Goal: Find specific page/section: Find specific page/section

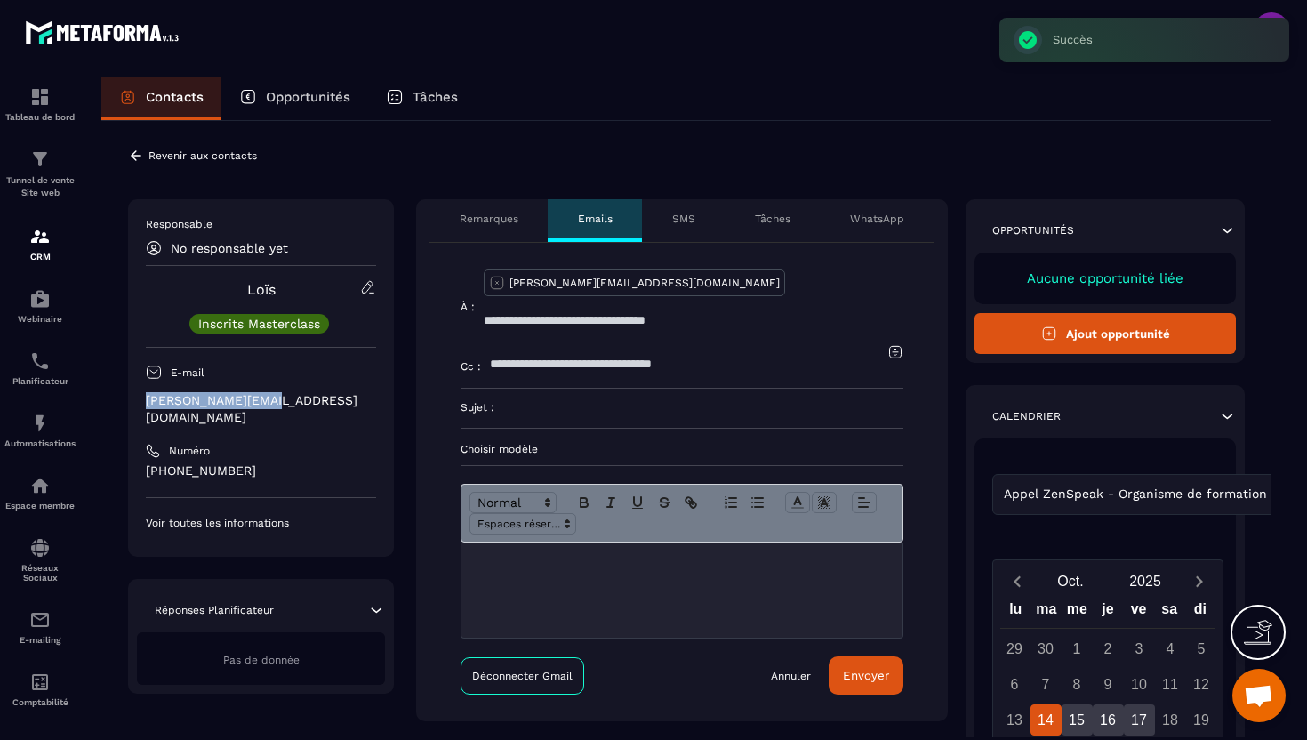
drag, startPoint x: 269, startPoint y: 397, endPoint x: 141, endPoint y: 404, distance: 127.3
click at [141, 404] on div "Responsable No responsable yet [PERSON_NAME] Inscrits Masterclass E-mail [PERSO…" at bounding box center [261, 377] width 266 height 357
copy p "[PERSON_NAME][EMAIL_ADDRESS][DOMAIN_NAME]"
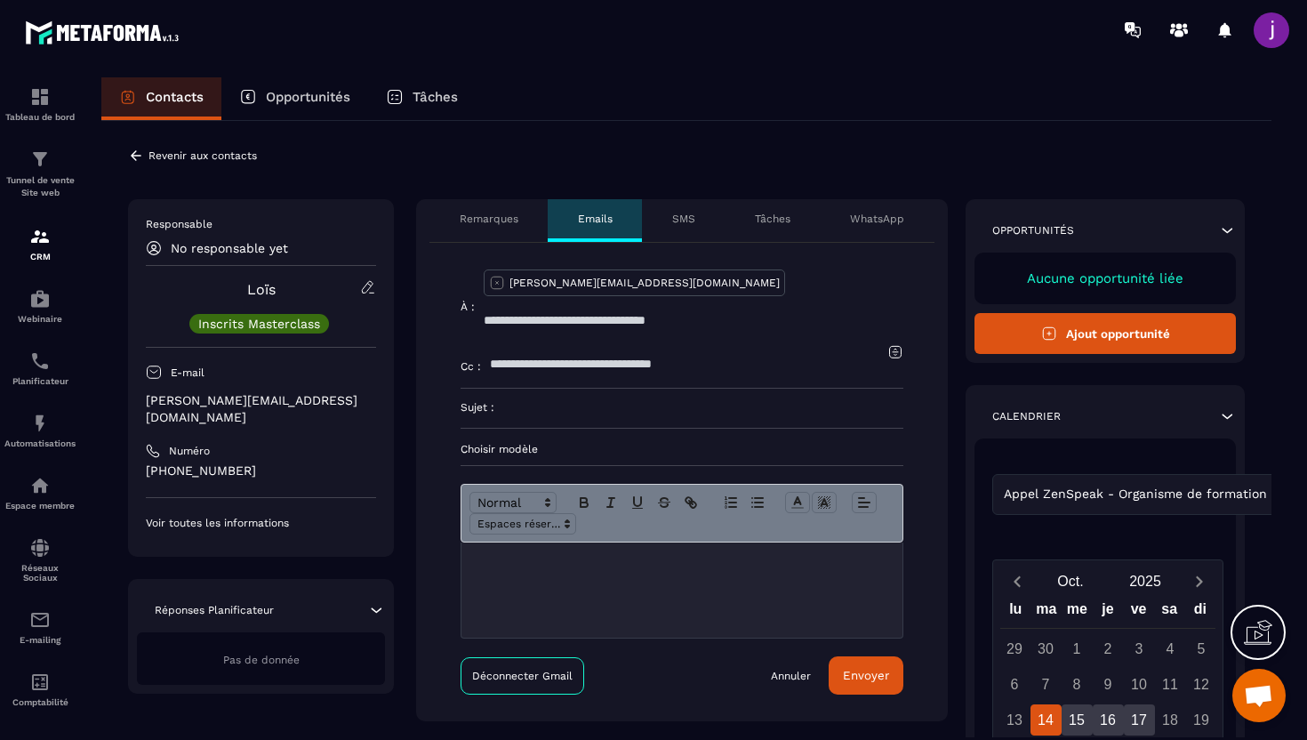
click at [133, 151] on icon at bounding box center [136, 156] width 16 height 16
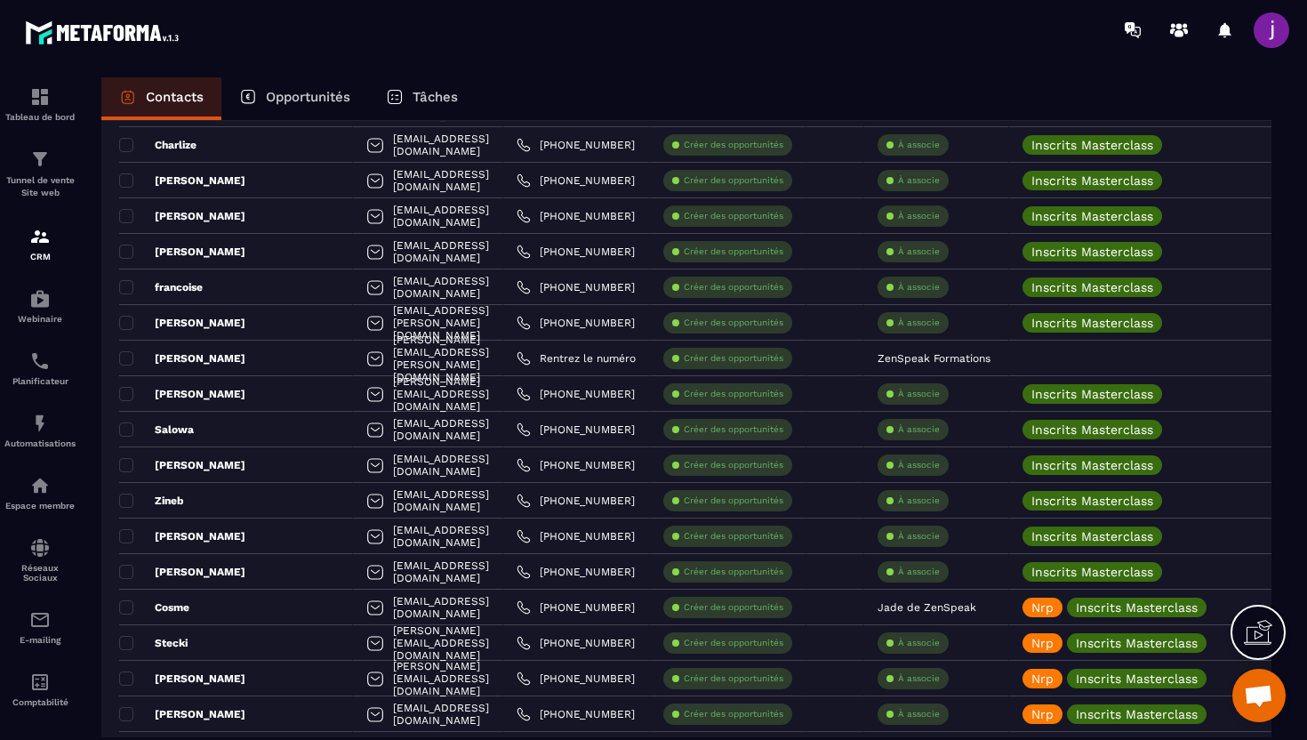
scroll to position [3223, 0]
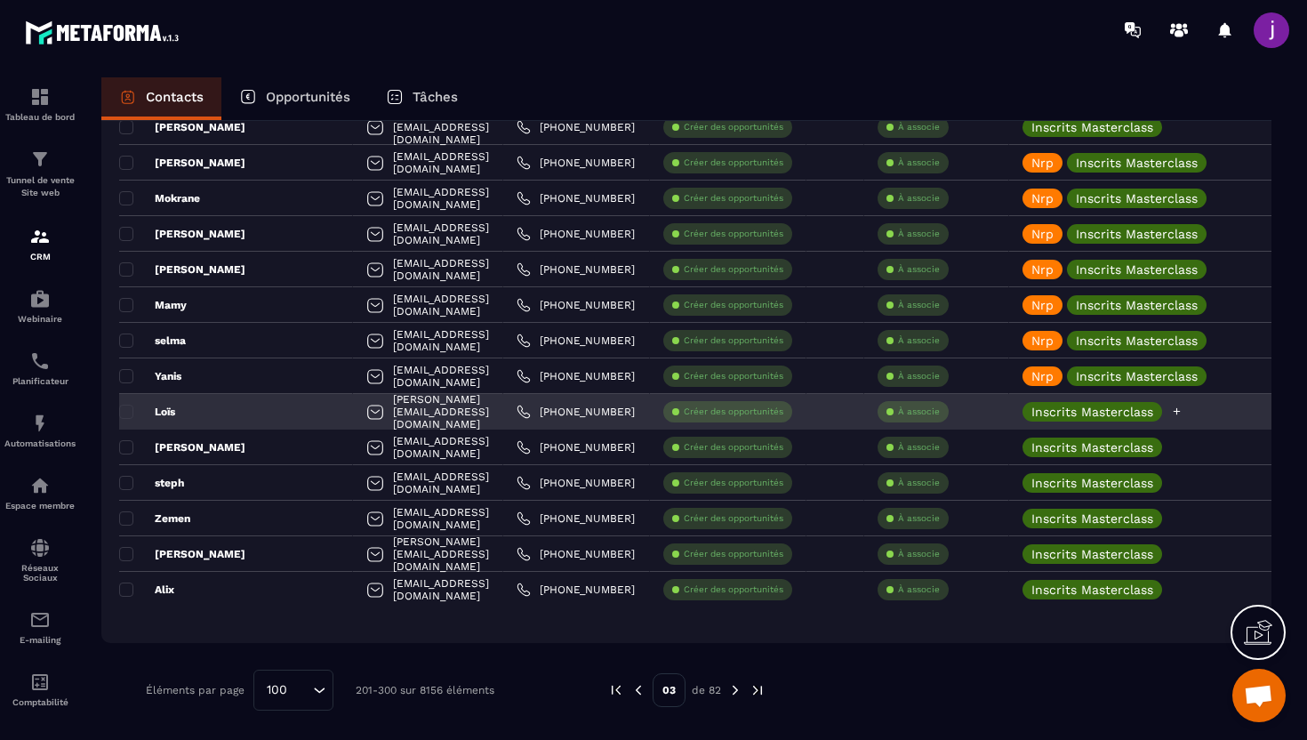
click at [1183, 413] on icon at bounding box center [1177, 411] width 12 height 12
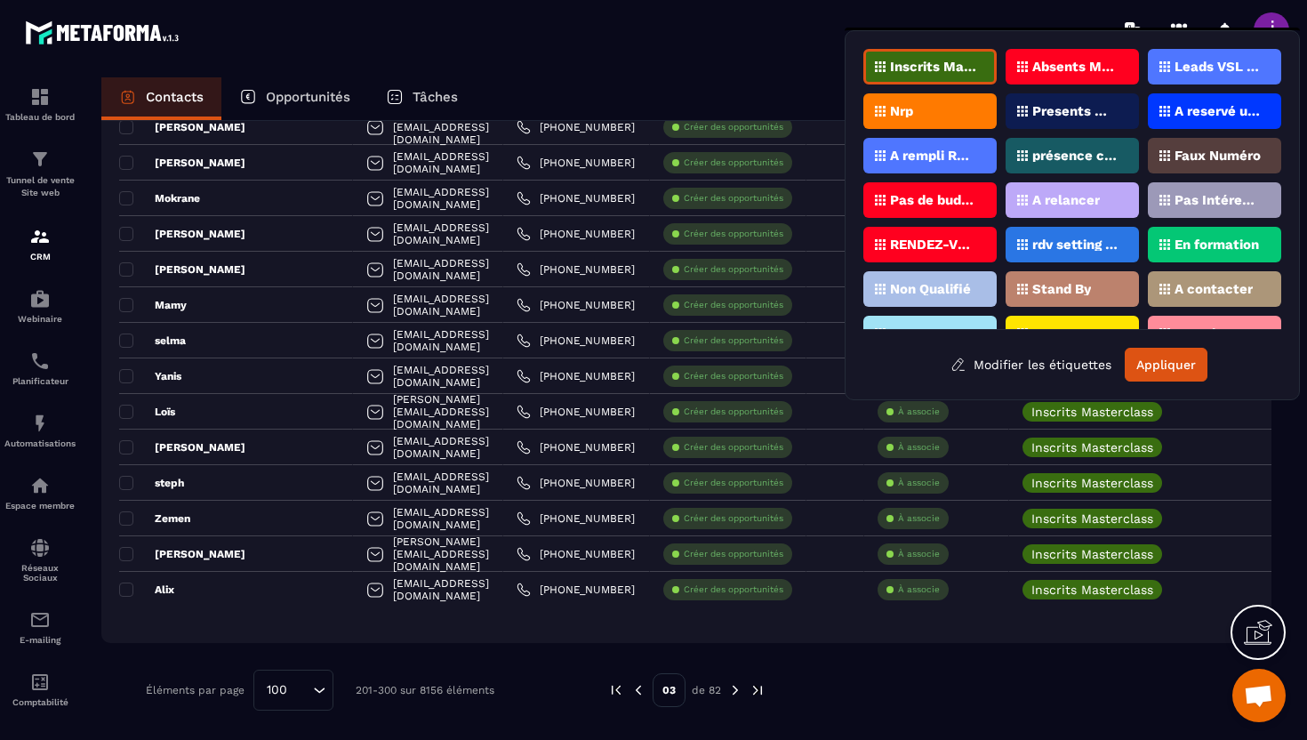
click at [982, 114] on div "Nrp" at bounding box center [929, 111] width 133 height 36
click at [1165, 354] on button "Appliquer" at bounding box center [1166, 365] width 83 height 34
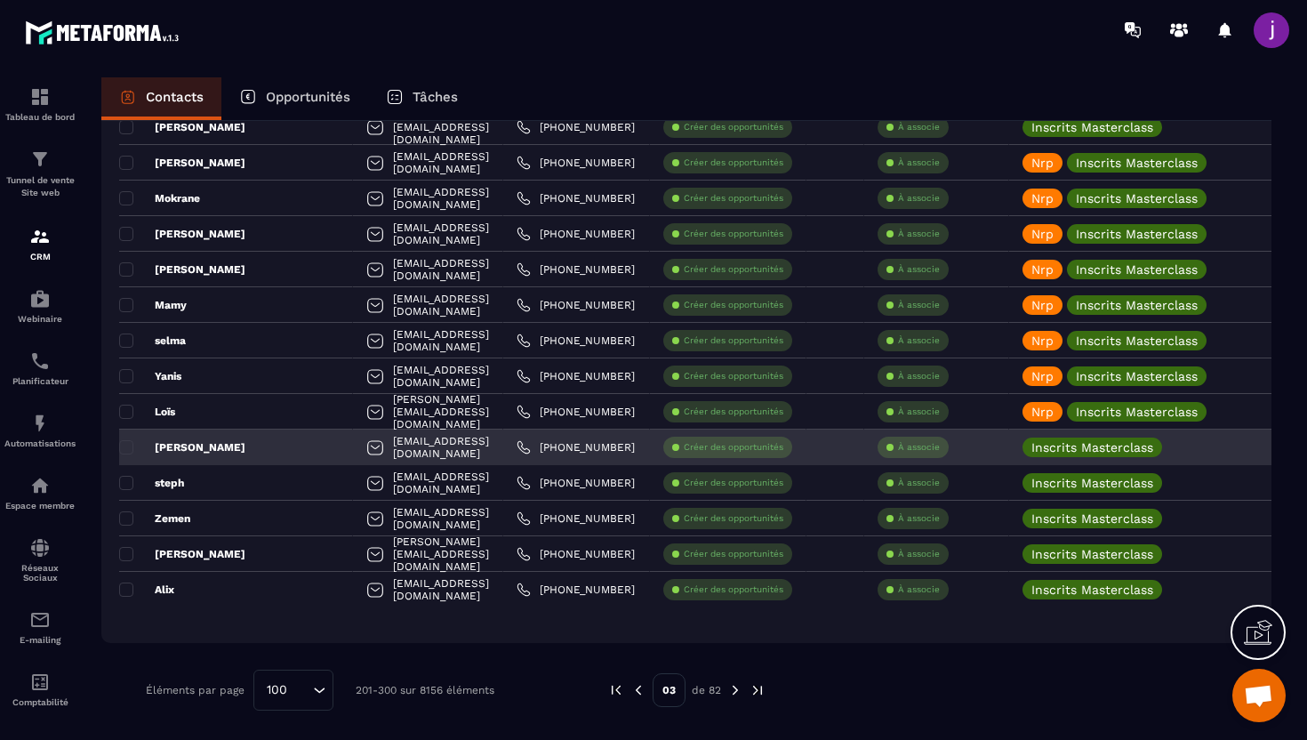
click at [418, 453] on div "[EMAIL_ADDRESS][DOMAIN_NAME]" at bounding box center [428, 447] width 150 height 36
click at [213, 453] on div "[PERSON_NAME]" at bounding box center [236, 447] width 234 height 36
